Goal: Communication & Community: Answer question/provide support

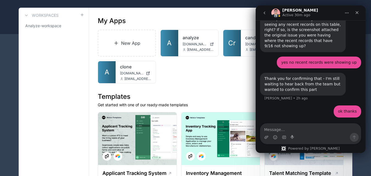
scroll to position [1841, 0]
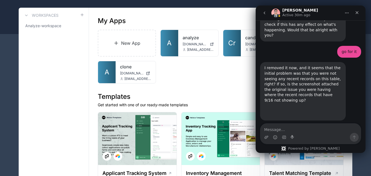
click at [263, 11] on icon "go back" at bounding box center [264, 13] width 4 height 4
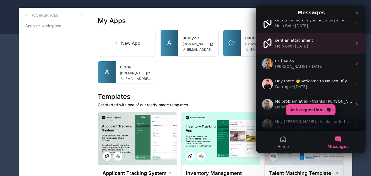
scroll to position [0, 0]
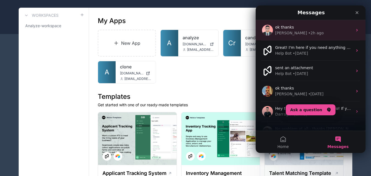
click at [311, 34] on div "[PERSON_NAME] • 2h ago" at bounding box center [313, 33] width 77 height 6
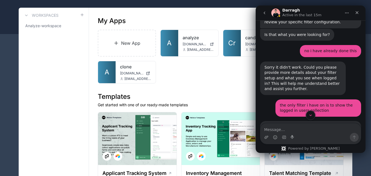
scroll to position [192, 0]
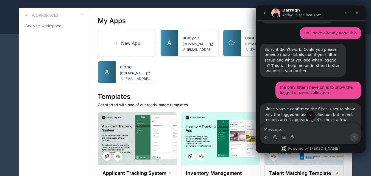
click at [308, 114] on button "Scroll to bottom" at bounding box center [310, 115] width 10 height 10
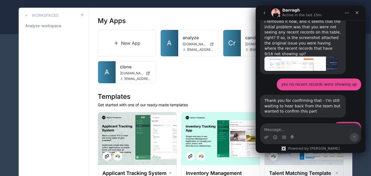
scroll to position [1934, 0]
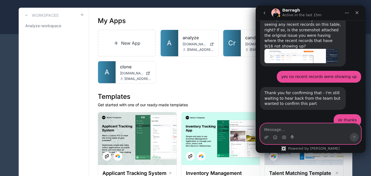
click at [297, 129] on textarea "Message…" at bounding box center [310, 127] width 100 height 9
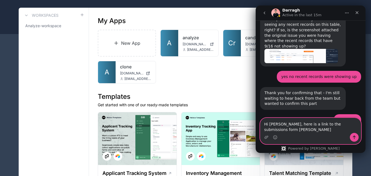
scroll to position [1940, 0]
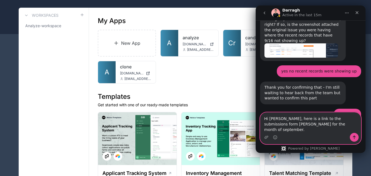
paste textarea "[URL][DOMAIN_NAME]"
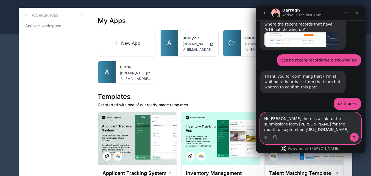
click at [318, 118] on textarea "Hi [PERSON_NAME], here is a link to the submissions form [PERSON_NAME] for the …" at bounding box center [310, 122] width 100 height 20
click at [313, 119] on textarea "Hi [PERSON_NAME], here is a link to the submissions form [PERSON_NAME] for the …" at bounding box center [310, 122] width 100 height 20
click at [330, 118] on textarea "Hi [PERSON_NAME], here is a link to the submissions form [PERSON_NAME] for the …" at bounding box center [310, 122] width 100 height 20
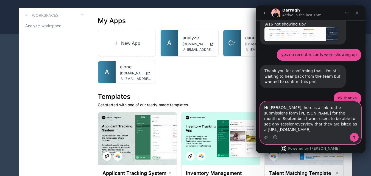
scroll to position [1962, 0]
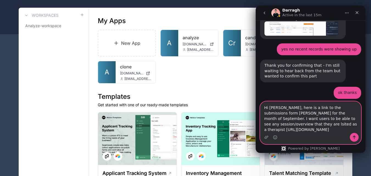
drag, startPoint x: 284, startPoint y: 118, endPoint x: 264, endPoint y: 103, distance: 25.2
click at [264, 103] on textarea "Hi [PERSON_NAME], here is a link to the submissions form [PERSON_NAME] for the …" at bounding box center [310, 116] width 100 height 31
paste textarea "Here’s the link to [PERSON_NAME] submissions form for September. I’d like users…"
click at [264, 107] on textarea "Hi [PERSON_NAME], Here’s the link to [PERSON_NAME] submissions form for Septemb…" at bounding box center [310, 116] width 100 height 31
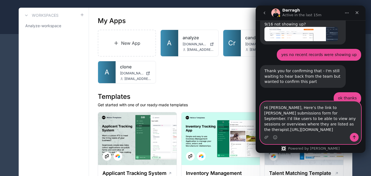
click at [268, 113] on textarea "Hi [PERSON_NAME], Here’s the link to [PERSON_NAME] submissions form for Septemb…" at bounding box center [310, 116] width 100 height 31
click at [277, 113] on textarea "Hi [PERSON_NAME], Here’s the link to [PERSON_NAME] submissions from for Septemb…" at bounding box center [310, 116] width 100 height 31
click at [279, 113] on textarea "Hi [PERSON_NAME], Here’s the link to [PERSON_NAME] submissions from for Septemb…" at bounding box center [310, 116] width 100 height 31
click at [278, 124] on textarea "Hi [PERSON_NAME], Here’s the link to [PERSON_NAME] submissions from September. …" at bounding box center [310, 116] width 100 height 31
click at [280, 124] on textarea "Hi [PERSON_NAME], Here’s the link to [PERSON_NAME] submissions from September. …" at bounding box center [310, 116] width 100 height 31
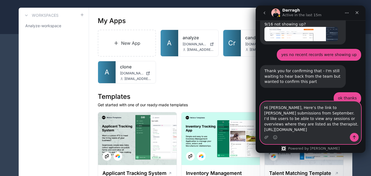
scroll to position [1962, 0]
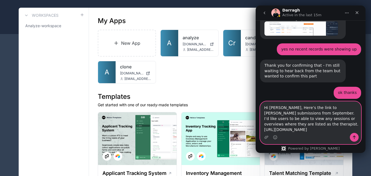
type textarea "Hi [PERSON_NAME], Here’s the link to [PERSON_NAME] submissions from September. …"
drag, startPoint x: 281, startPoint y: 129, endPoint x: 264, endPoint y: 123, distance: 17.4
click at [264, 123] on textarea "Hi [PERSON_NAME], Here’s the link to [PERSON_NAME] submissions from September. …" at bounding box center [310, 116] width 100 height 31
click at [354, 136] on icon "Send a message…" at bounding box center [353, 137] width 3 height 4
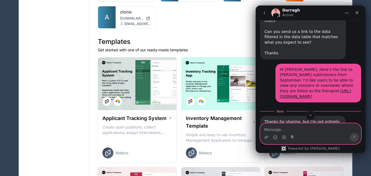
scroll to position [2132, 0]
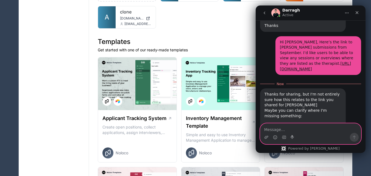
click at [294, 128] on textarea "Message…" at bounding box center [310, 127] width 100 height 9
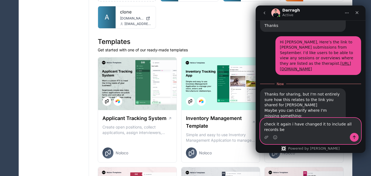
scroll to position [2138, 0]
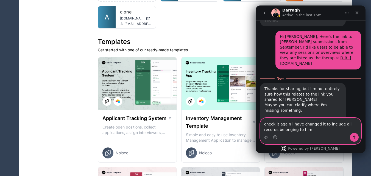
click at [304, 129] on textarea "check it again i have changed it to include all records belonging to him" at bounding box center [310, 125] width 100 height 15
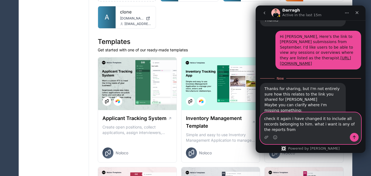
scroll to position [2143, 0]
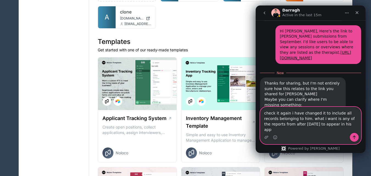
drag, startPoint x: 332, startPoint y: 129, endPoint x: 295, endPoint y: 125, distance: 37.3
click at [295, 125] on textarea "check it again i have changed it to include all records belonging to him. what …" at bounding box center [310, 120] width 100 height 26
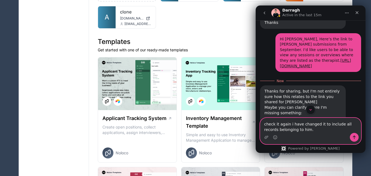
scroll to position [2138, 0]
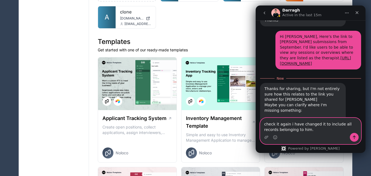
drag, startPoint x: 286, startPoint y: 129, endPoint x: 264, endPoint y: 130, distance: 22.0
click at [264, 130] on textarea "check it again i have changed it to include all records belonging to him." at bounding box center [310, 125] width 100 height 15
click at [309, 130] on textarea "check it again i have changed it to include all records with him assigned as th…" at bounding box center [310, 125] width 100 height 15
click at [322, 129] on textarea "check it again i have changed it to include all records with him assigned as th…" at bounding box center [310, 125] width 100 height 15
type textarea "check it again i have changed it to include all records with him assigned as th…"
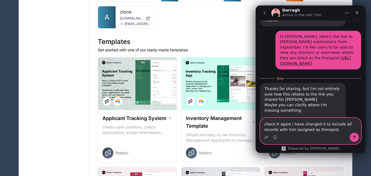
click at [351, 137] on button "Send a message…" at bounding box center [353, 137] width 9 height 9
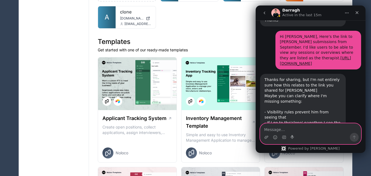
scroll to position [2145, 0]
